Goal: Information Seeking & Learning: Learn about a topic

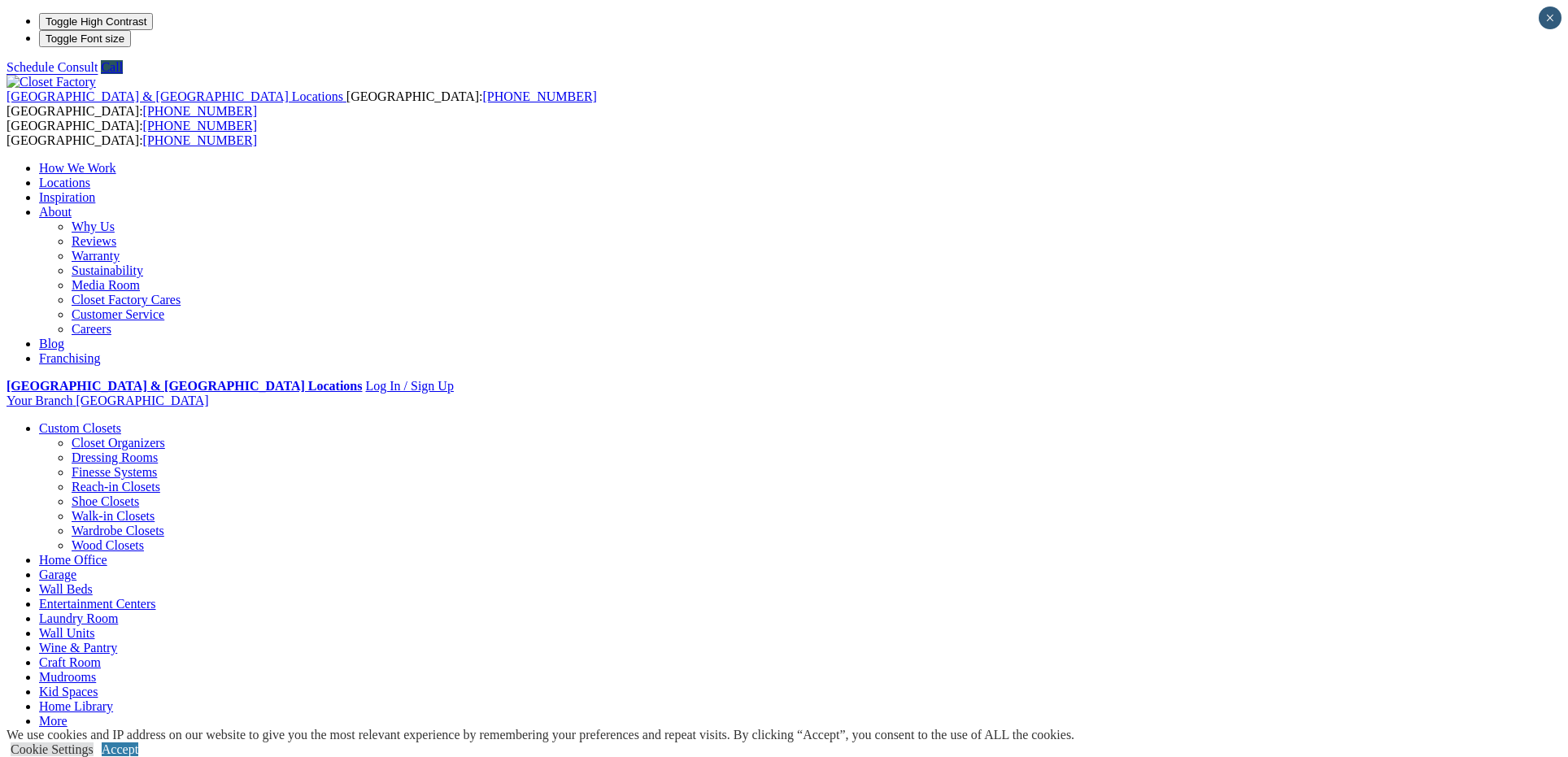
click at [158, 451] on link "Dressing Rooms" at bounding box center [114, 458] width 86 height 14
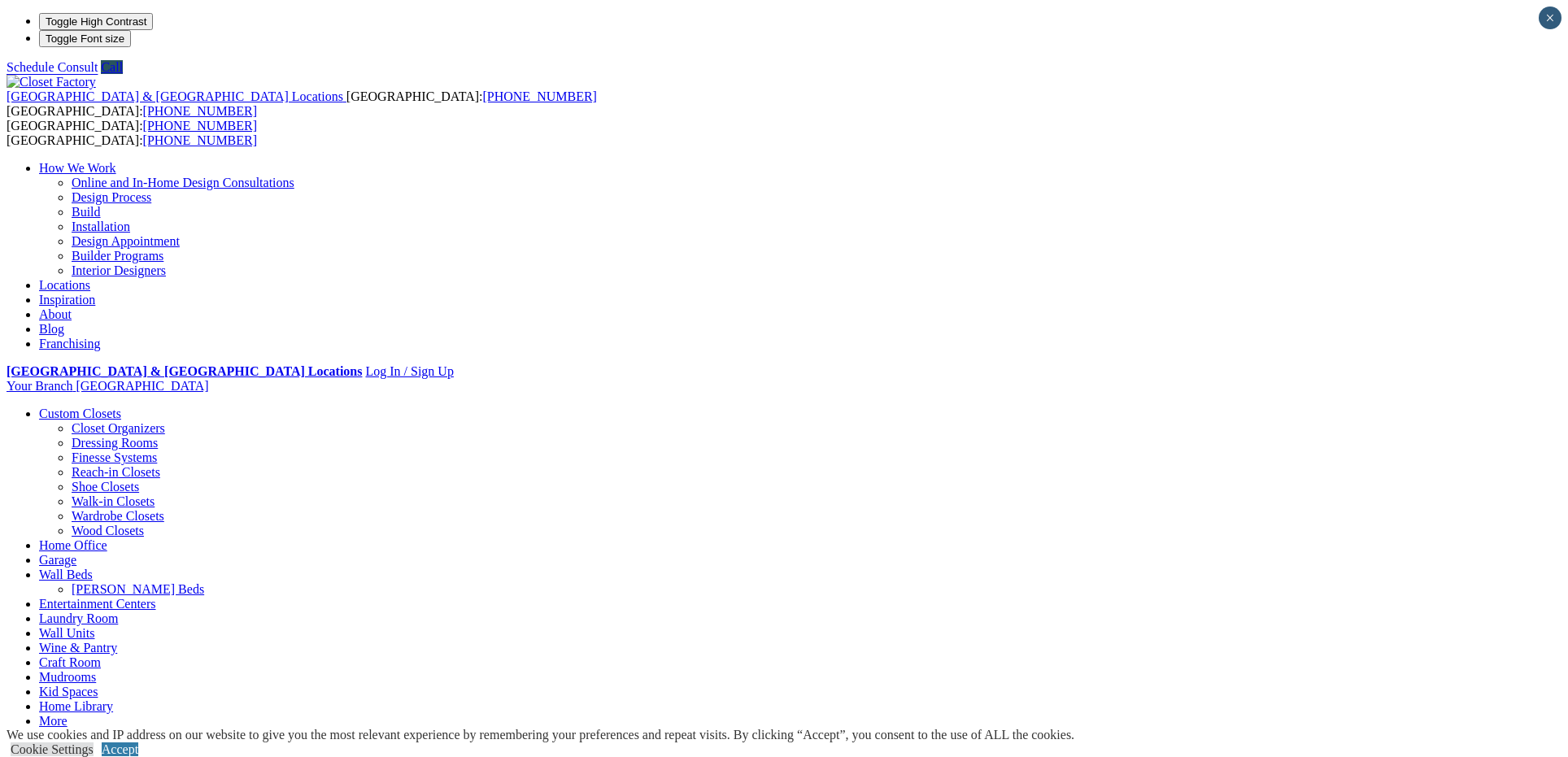
click at [155, 495] on link "Walk-in Closets" at bounding box center [113, 502] width 83 height 14
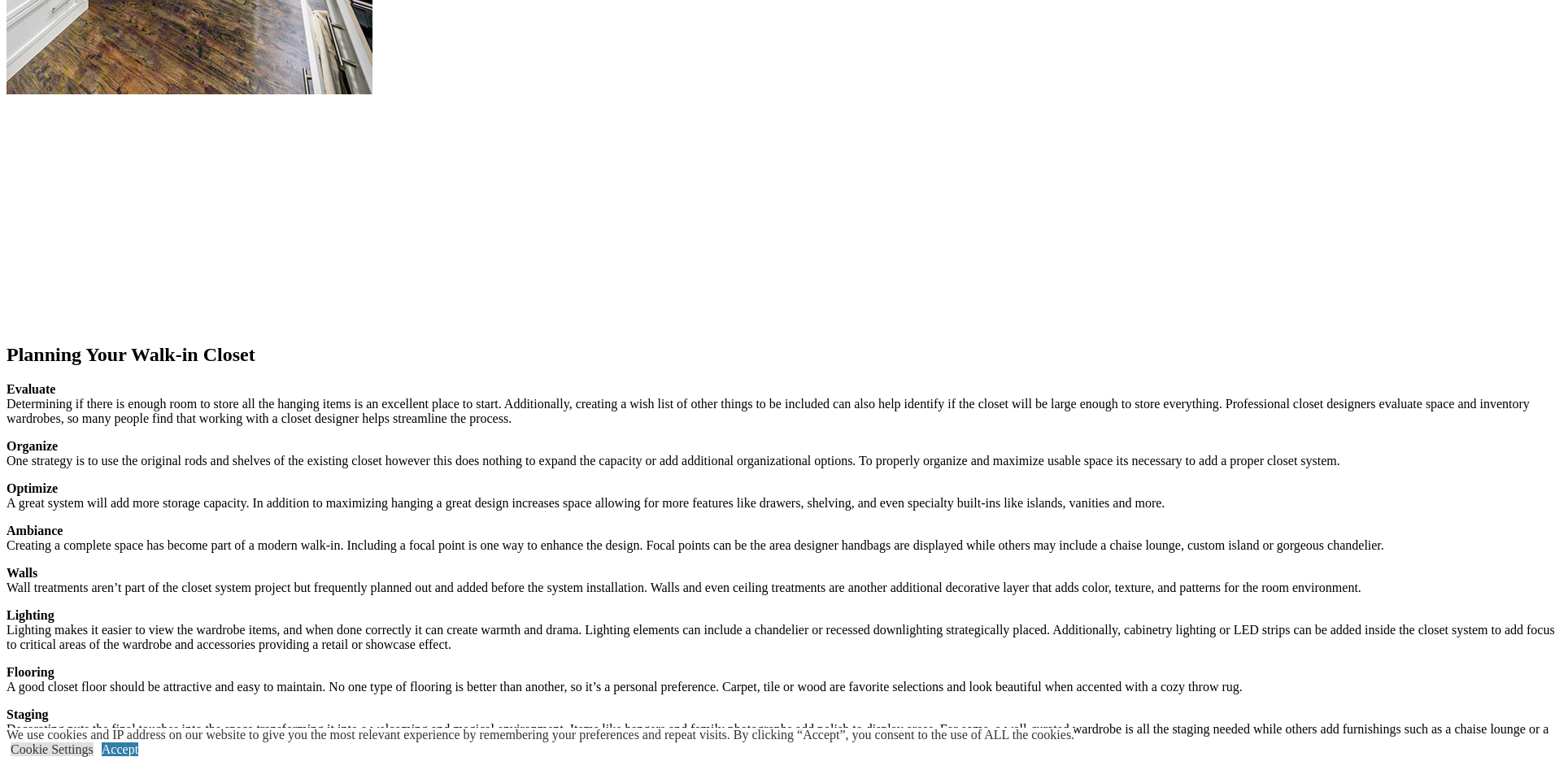
scroll to position [2509, 0]
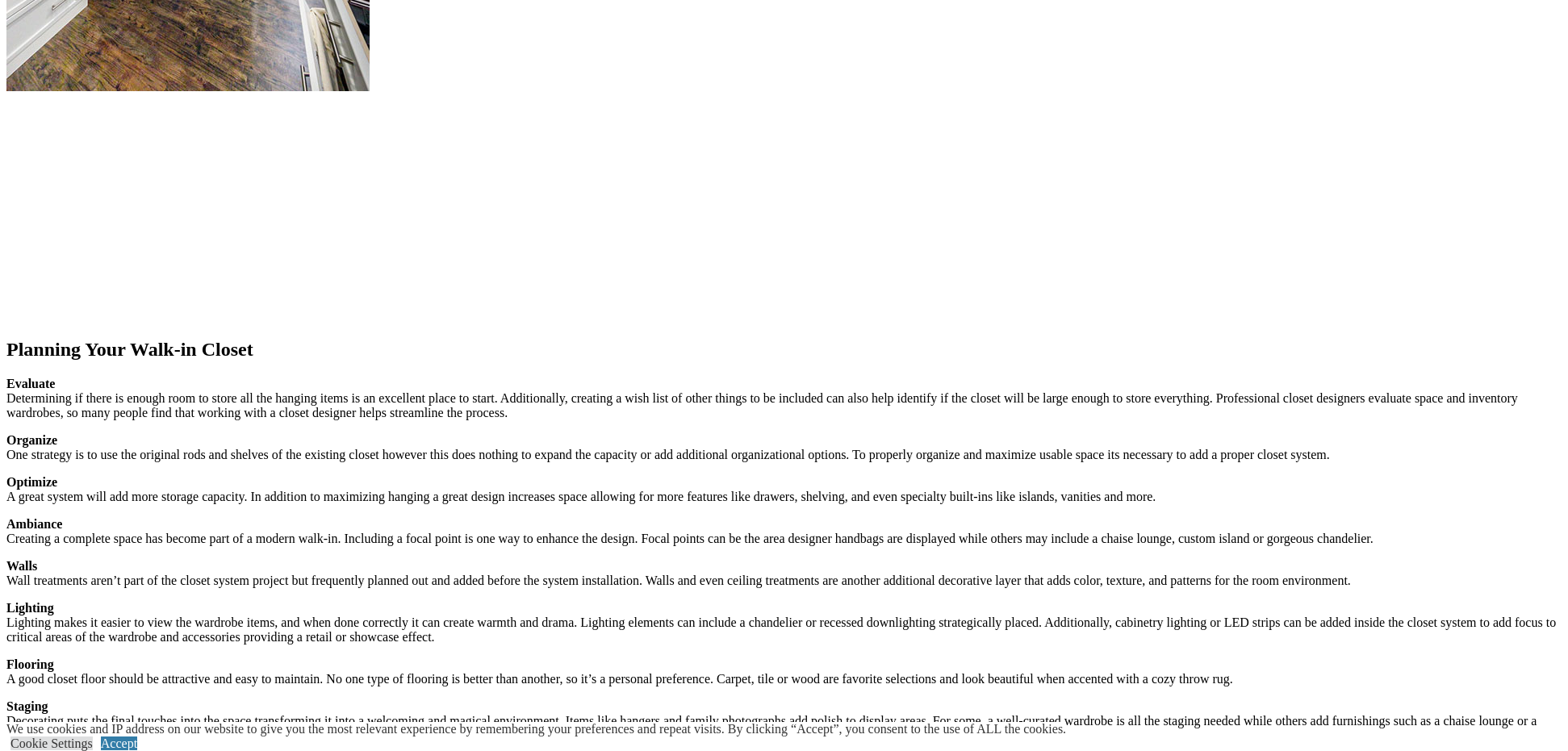
drag, startPoint x: 1397, startPoint y: 74, endPoint x: 1328, endPoint y: 111, distance: 78.3
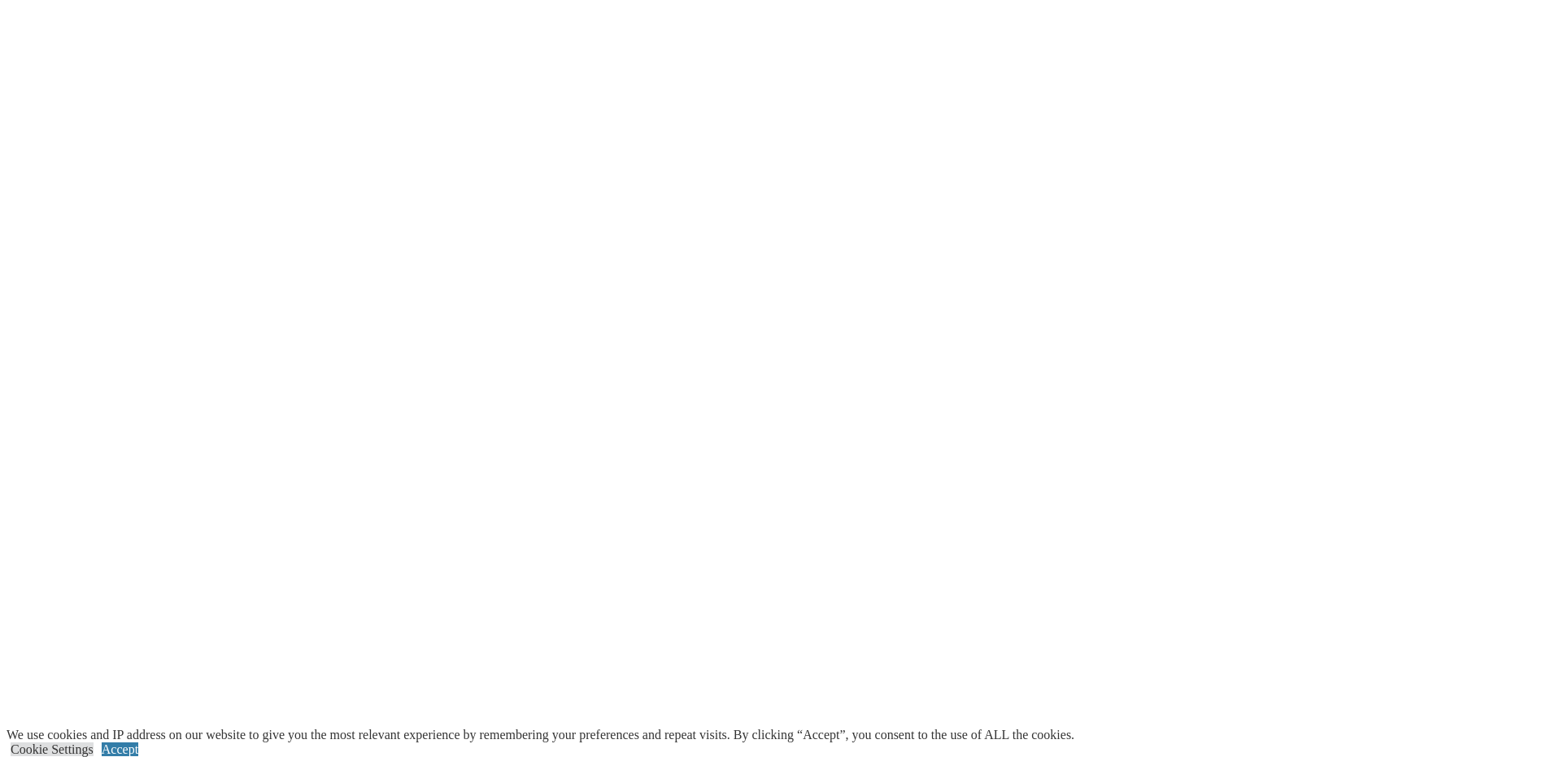
scroll to position [3551, 0]
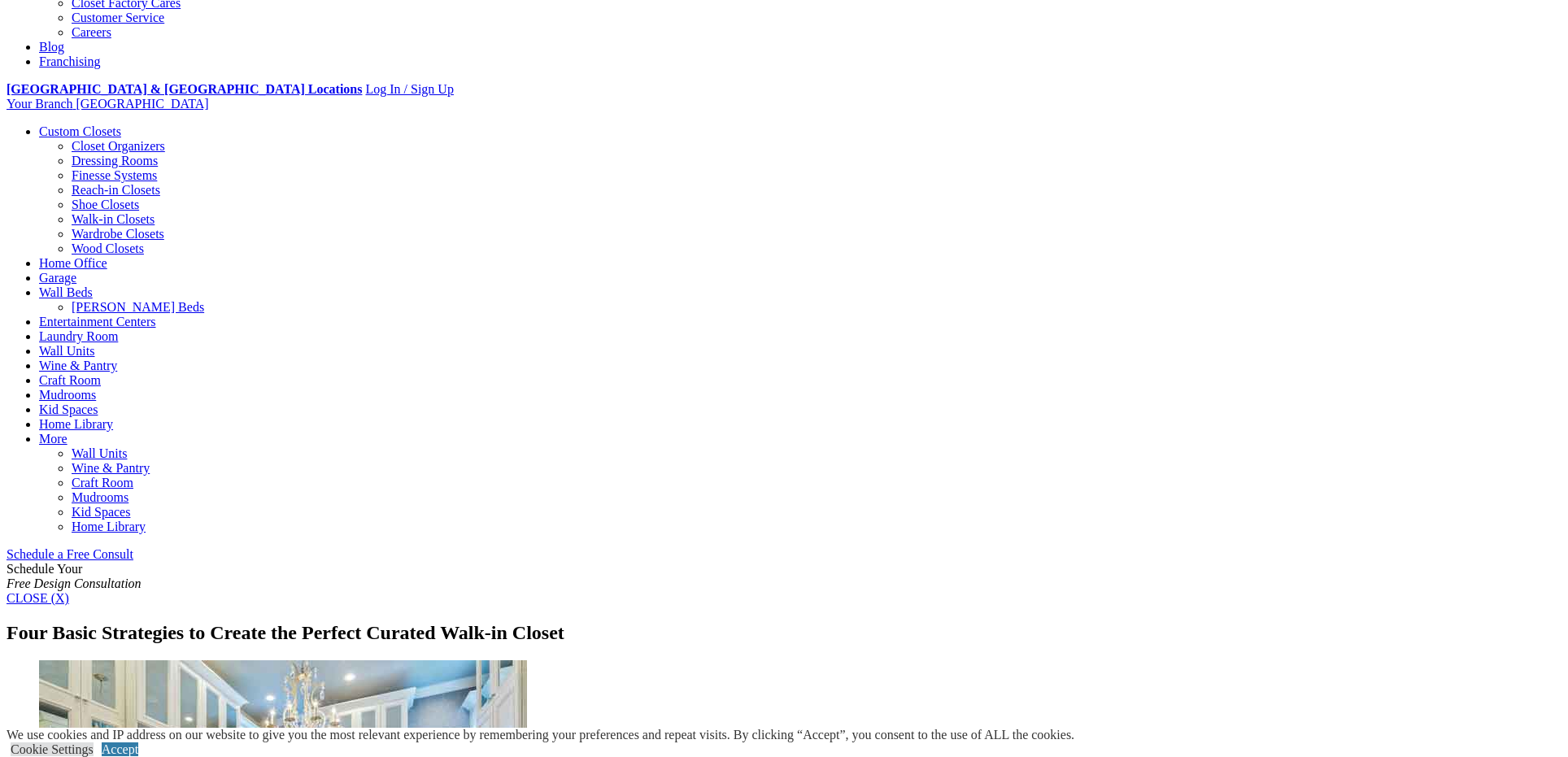
scroll to position [562, 0]
